Goal: Task Accomplishment & Management: Use online tool/utility

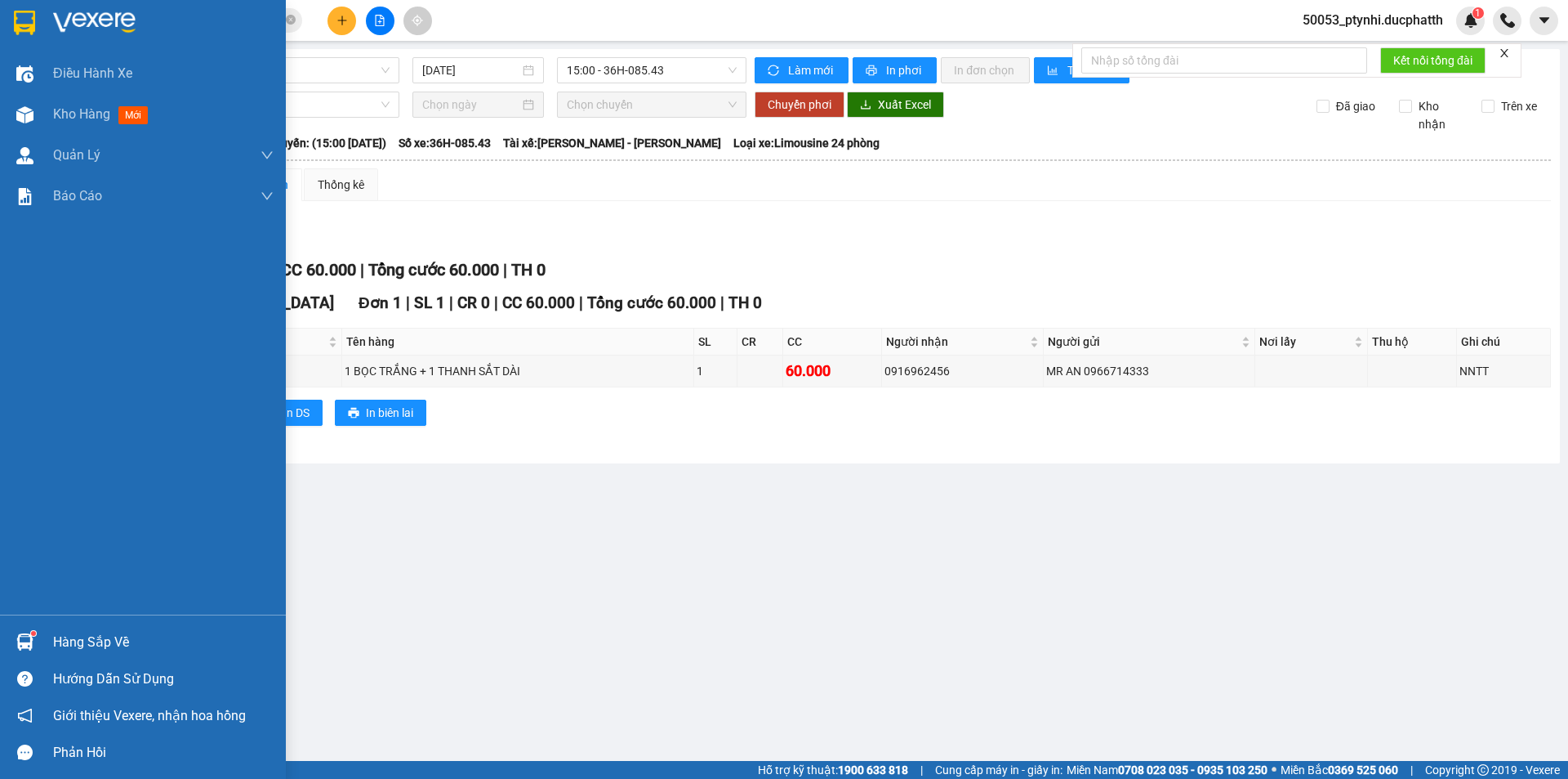
click at [40, 106] on div "Kho hàng mới" at bounding box center [142, 114] width 286 height 41
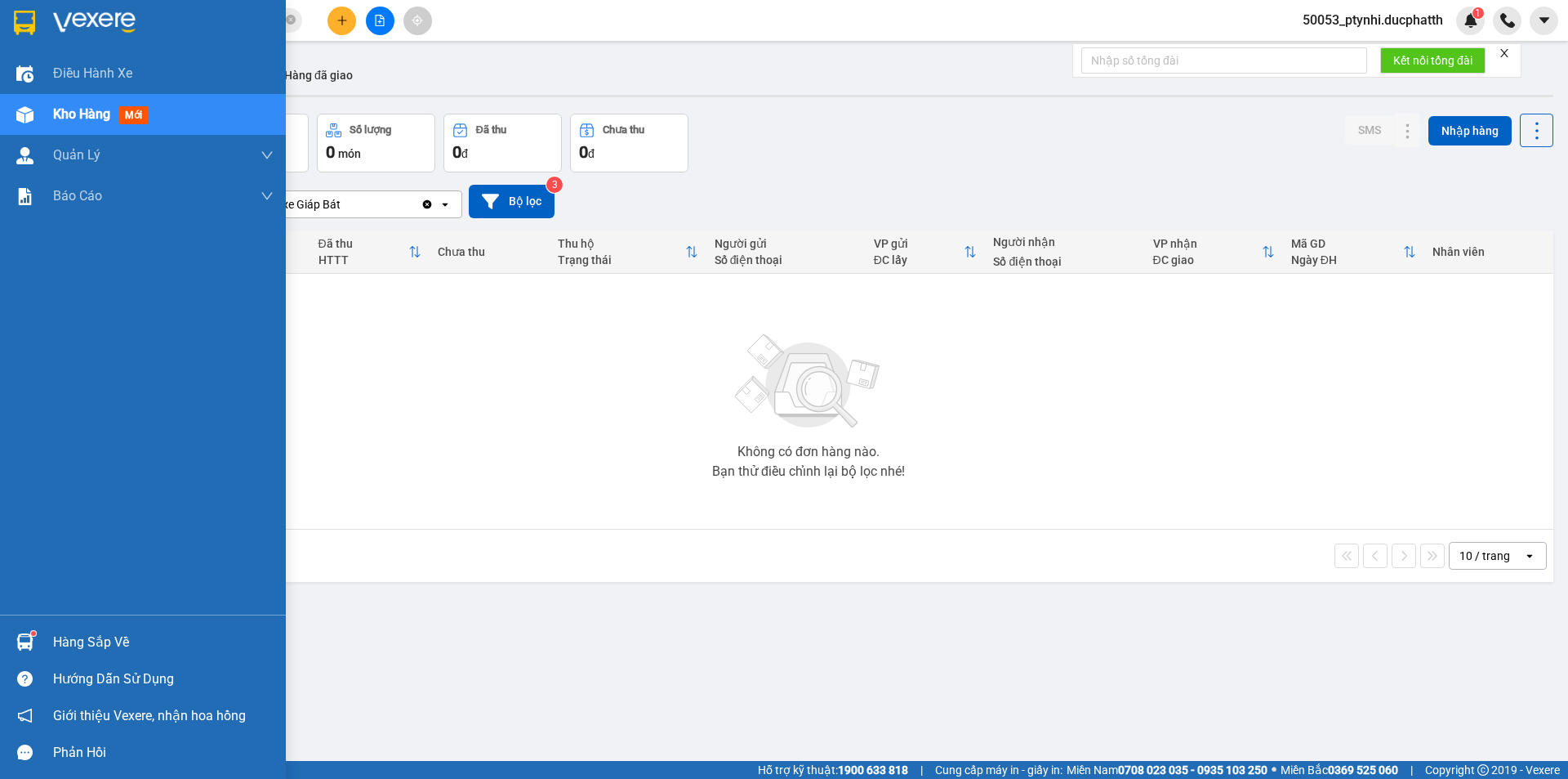
click at [12, 644] on div at bounding box center [25, 642] width 29 height 29
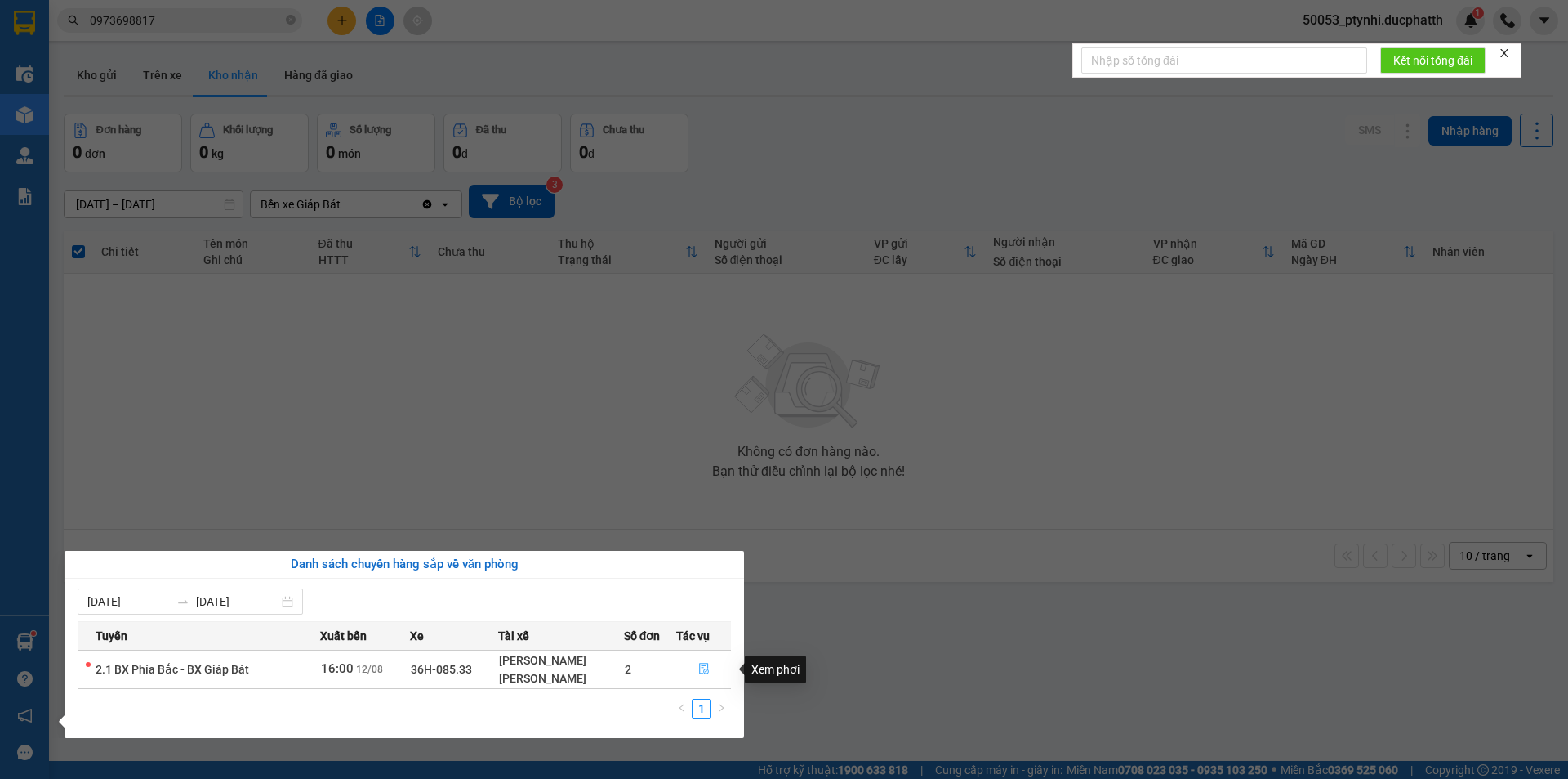
click at [699, 676] on span "file-done" at bounding box center [704, 669] width 11 height 13
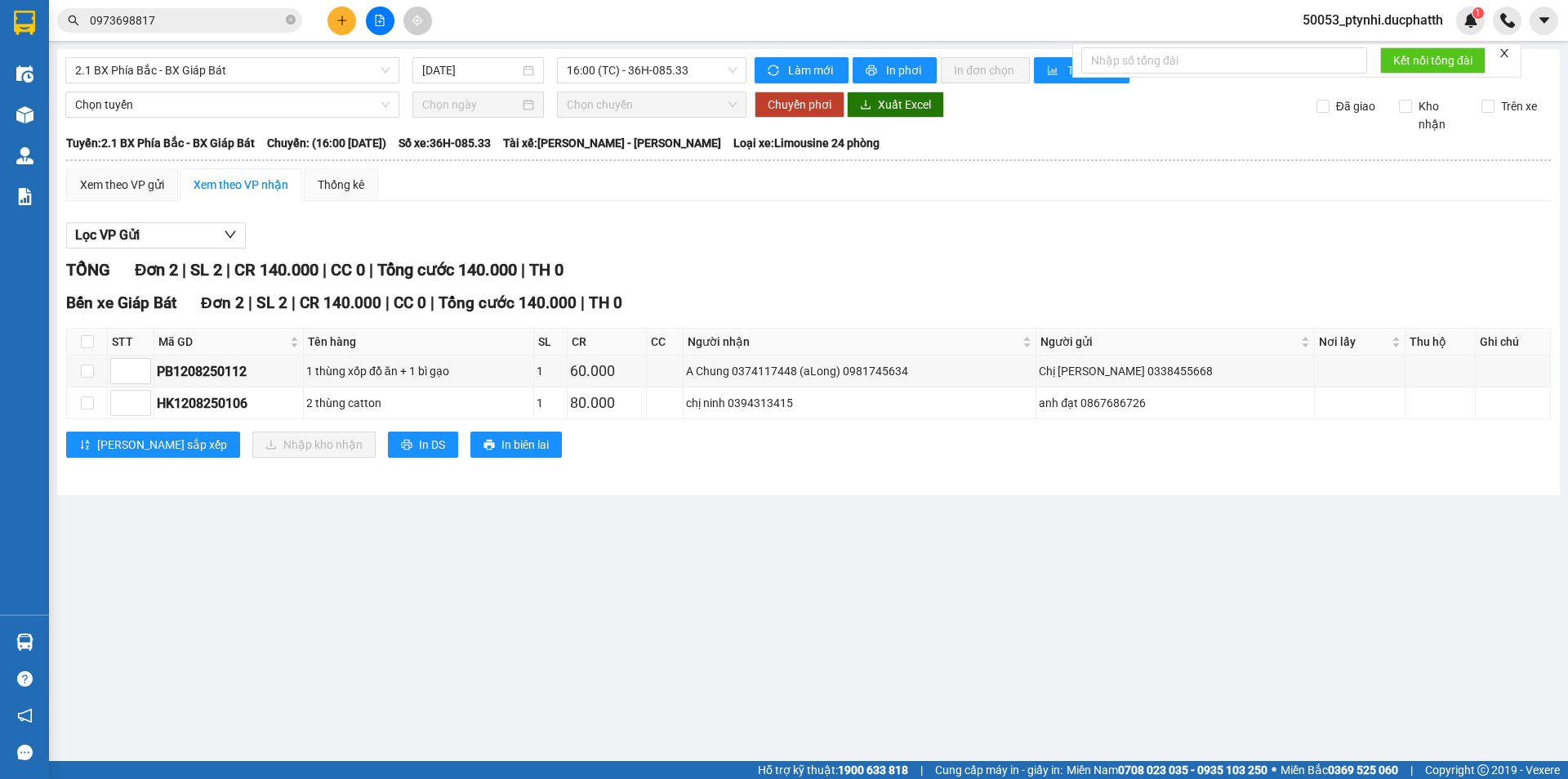
click at [536, 614] on main "2.1 BX Phía Bắc - BX Giáp Bát 12/08/2025 16:00 (TC) - 36H-085.33 Làm mới In phơ…" at bounding box center [784, 380] width 1568 height 761
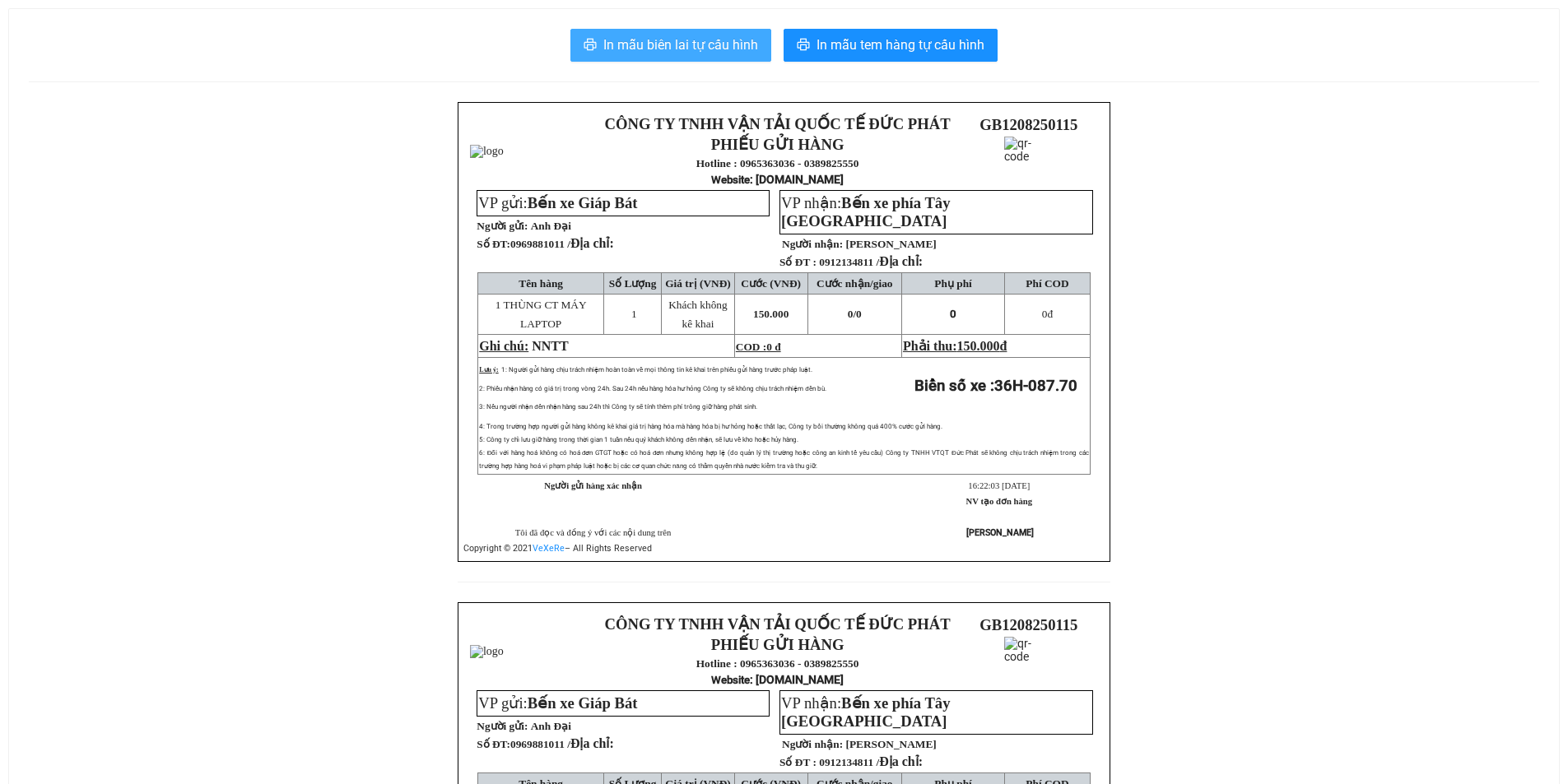
click at [746, 43] on span "In mẫu biên lai tự cấu hình" at bounding box center [681, 44] width 155 height 20
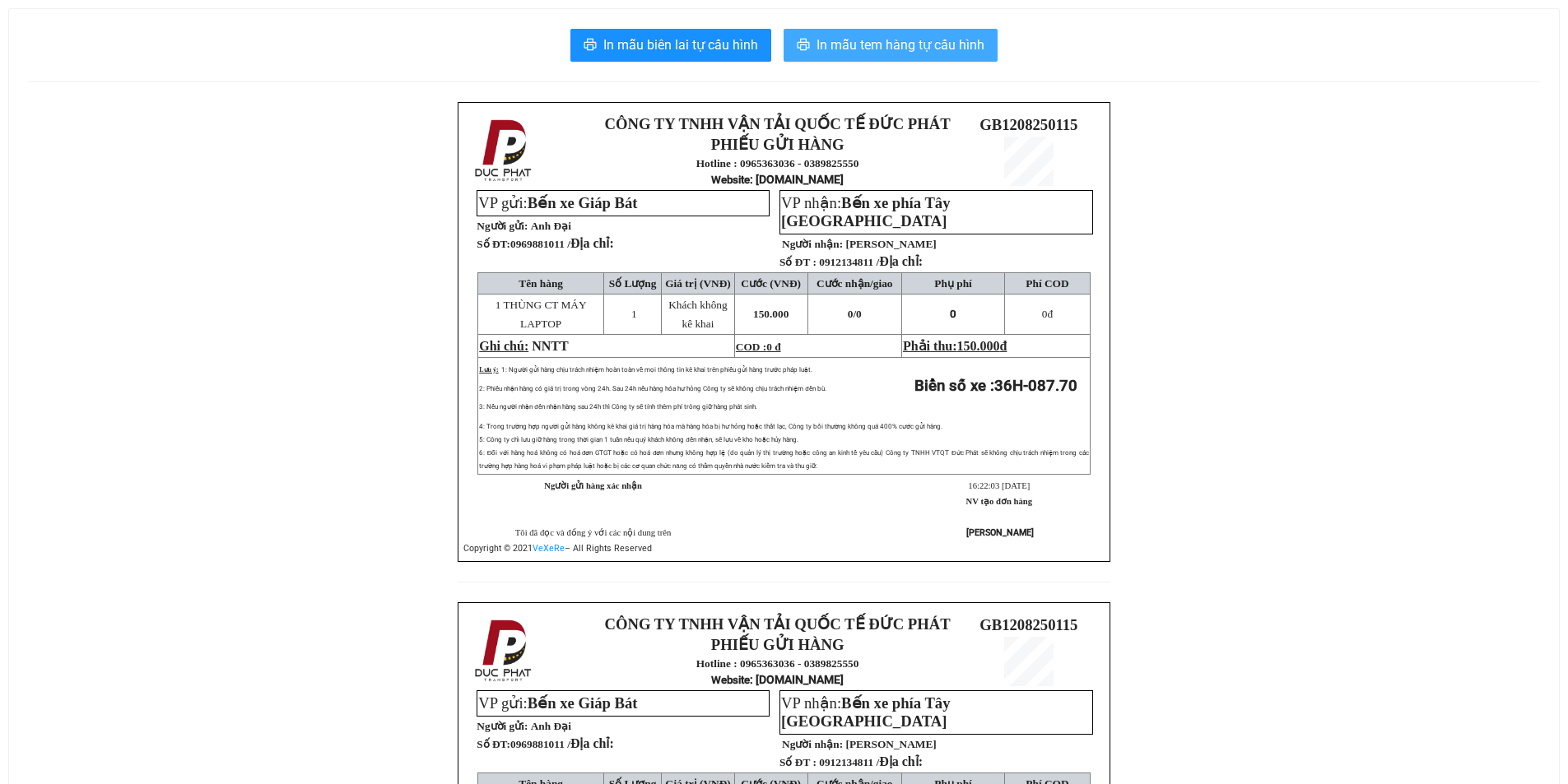
drag, startPoint x: 992, startPoint y: 41, endPoint x: 970, endPoint y: 41, distance: 22.0
click at [990, 41] on button "In mẫu tem hàng tự cấu hình" at bounding box center [890, 45] width 214 height 33
